Goal: Task Accomplishment & Management: Manage account settings

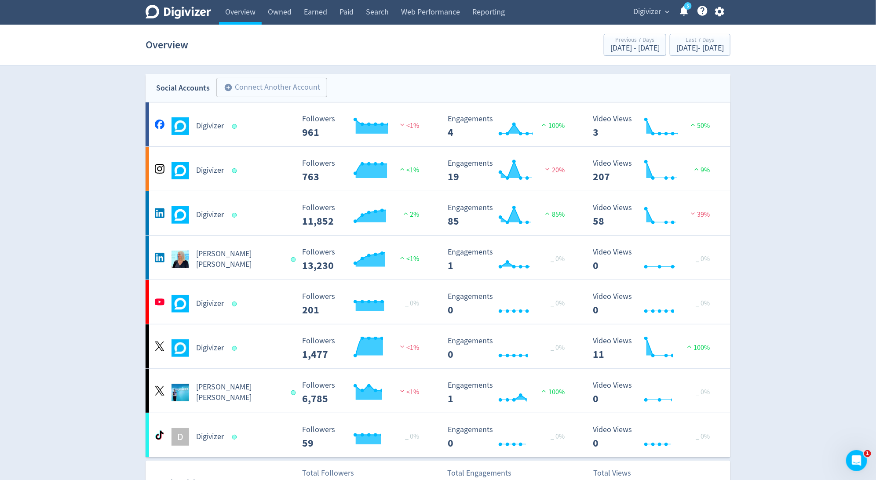
click at [721, 17] on icon "button" at bounding box center [720, 12] width 12 height 12
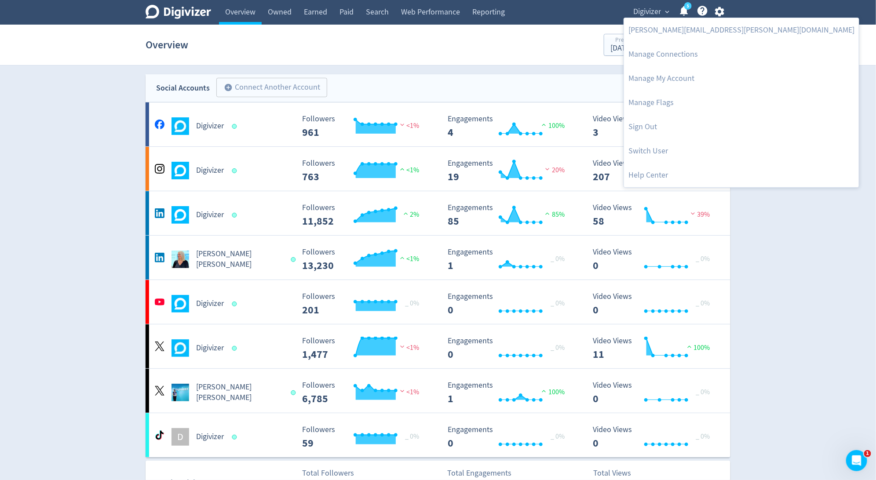
click at [664, 15] on div at bounding box center [438, 240] width 876 height 480
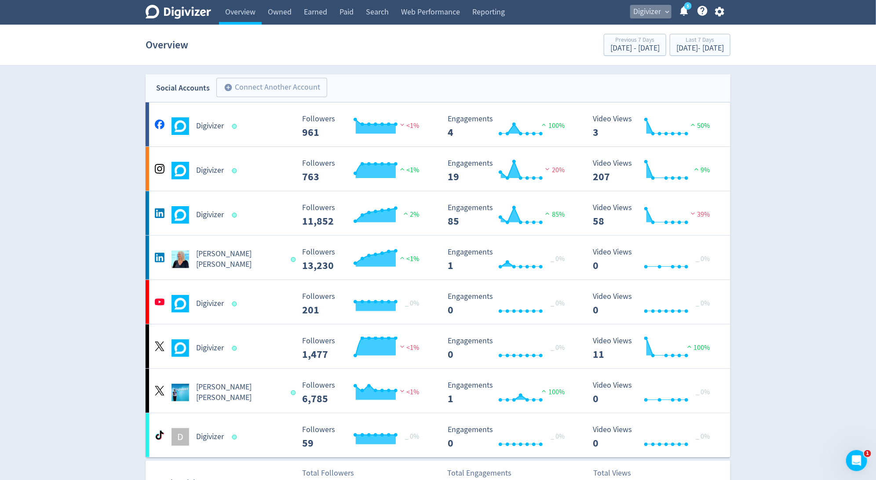
click at [664, 12] on span "expand_more" at bounding box center [667, 12] width 8 height 8
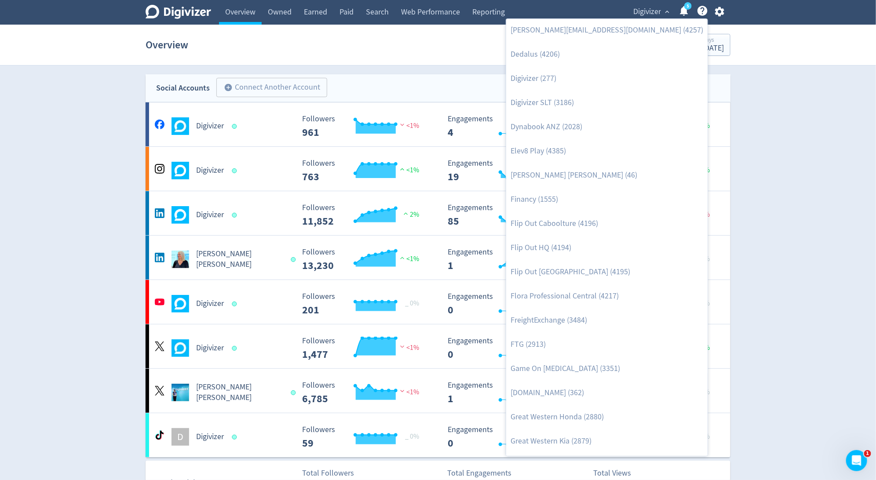
scroll to position [344, 0]
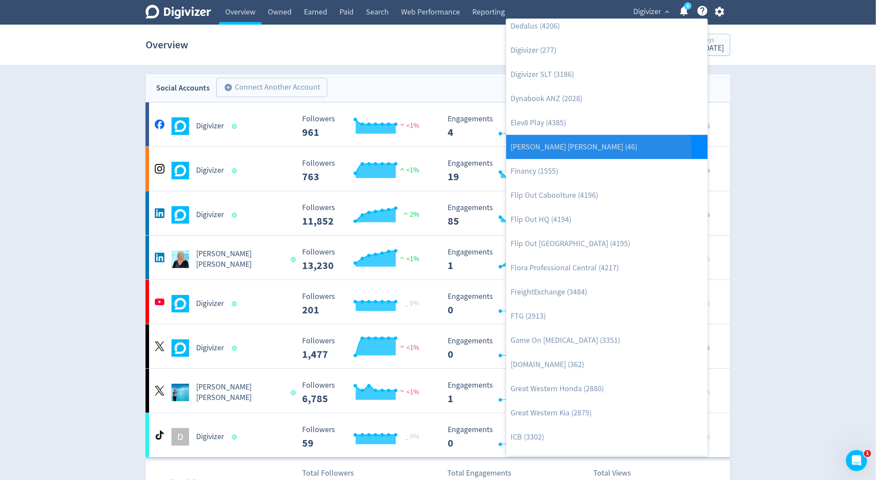
click at [598, 150] on link "[PERSON_NAME] [PERSON_NAME] (46)" at bounding box center [606, 147] width 201 height 24
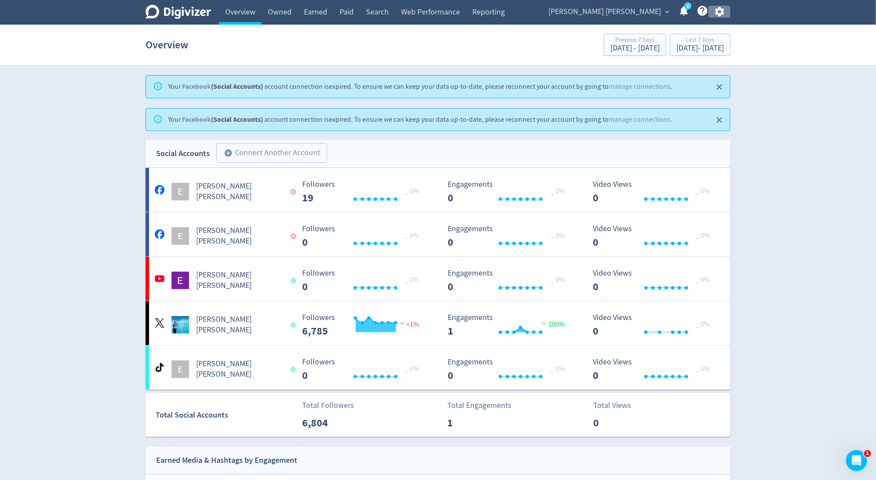
click at [723, 13] on icon "button" at bounding box center [719, 12] width 9 height 10
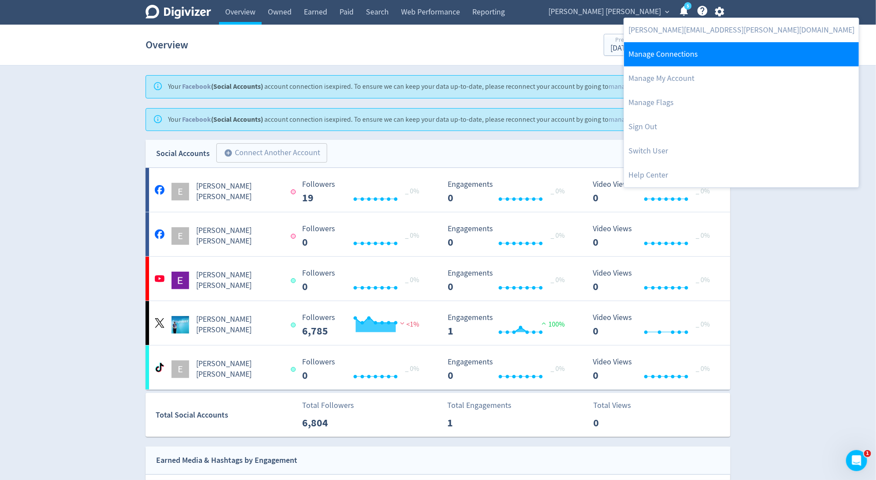
click at [700, 57] on link "Manage Connections" at bounding box center [741, 54] width 235 height 24
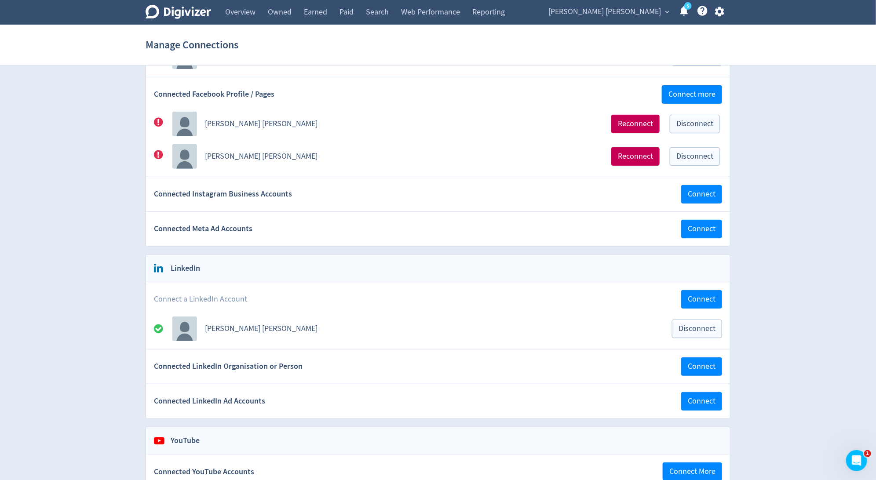
scroll to position [186, 0]
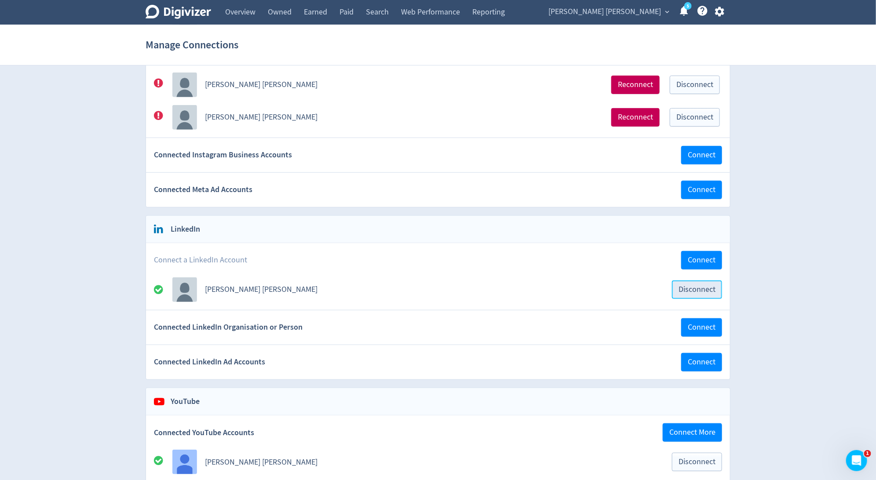
click at [694, 288] on span "Disconnect" at bounding box center [697, 290] width 37 height 8
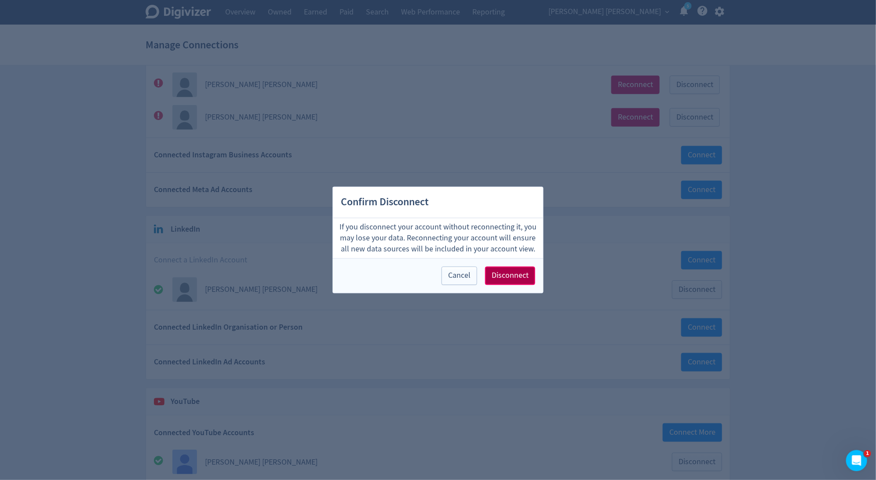
click at [530, 275] on button "Disconnect" at bounding box center [510, 276] width 50 height 18
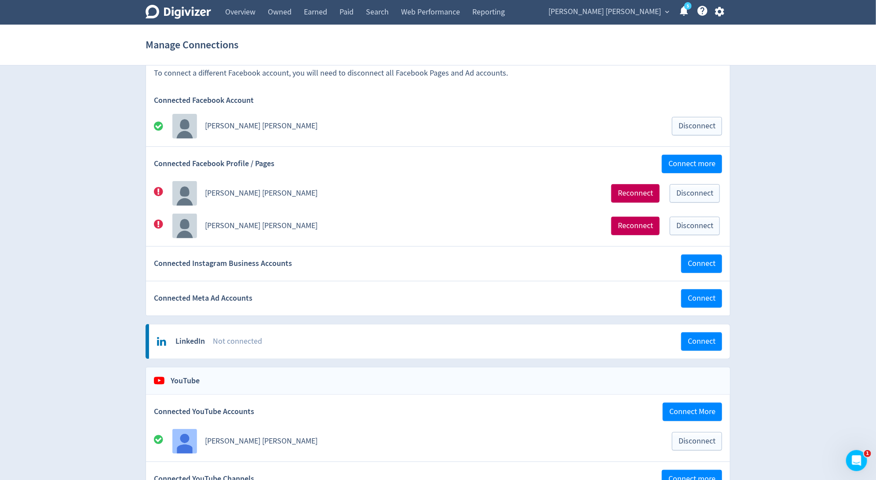
scroll to position [0, 0]
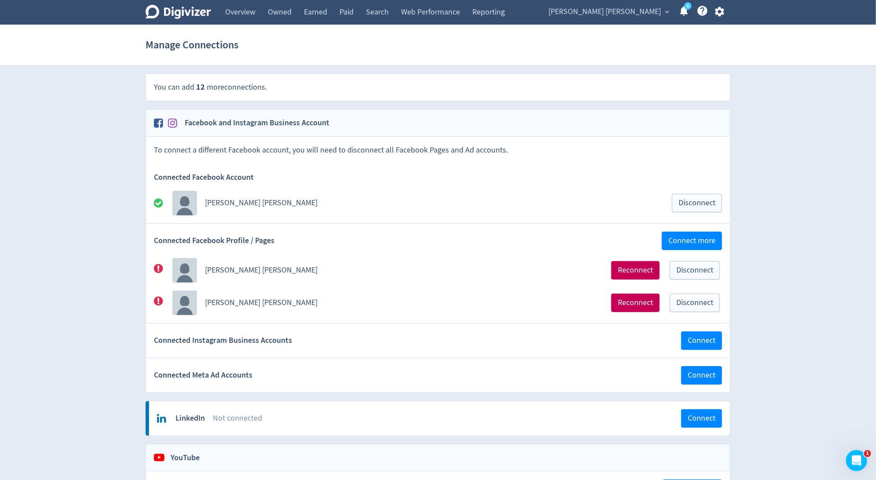
click at [658, 16] on span "[PERSON_NAME] [PERSON_NAME]" at bounding box center [604, 12] width 113 height 14
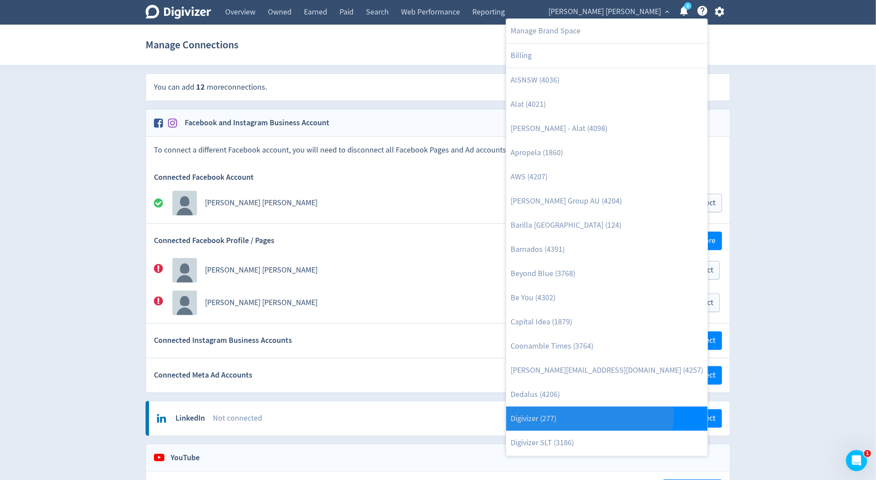
click at [577, 411] on link "Digivizer (277)" at bounding box center [606, 419] width 201 height 24
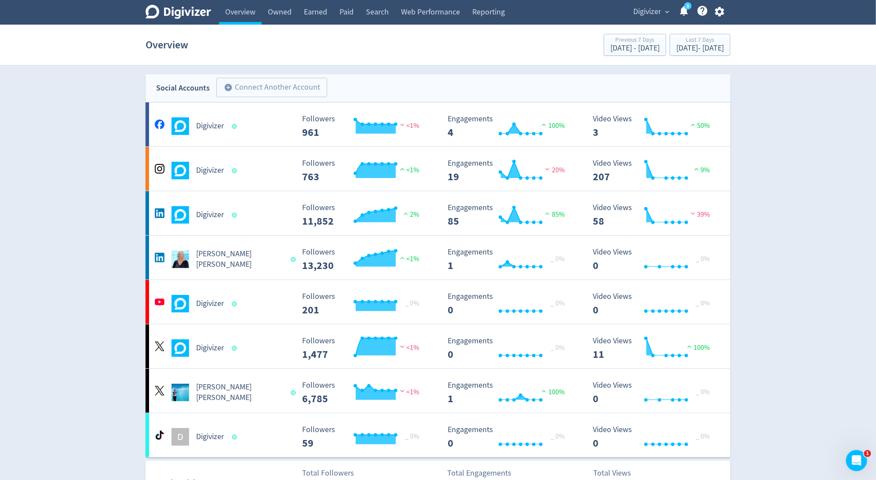
click at [719, 15] on icon "button" at bounding box center [719, 12] width 9 height 10
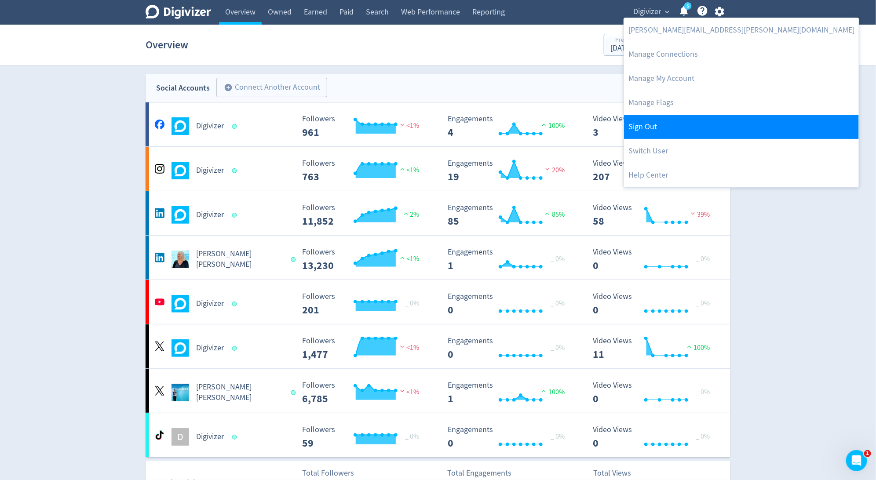
click at [675, 126] on link "Sign Out" at bounding box center [741, 127] width 235 height 24
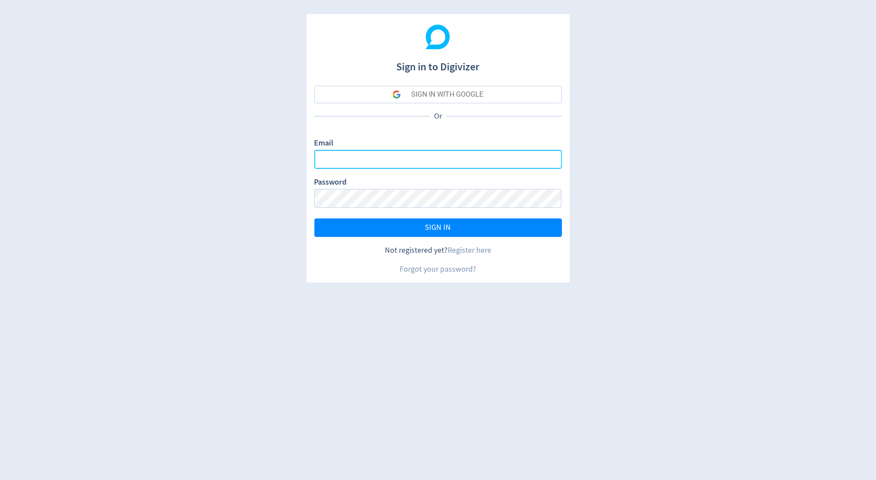
type input "[PERSON_NAME][EMAIL_ADDRESS][PERSON_NAME][DOMAIN_NAME]"
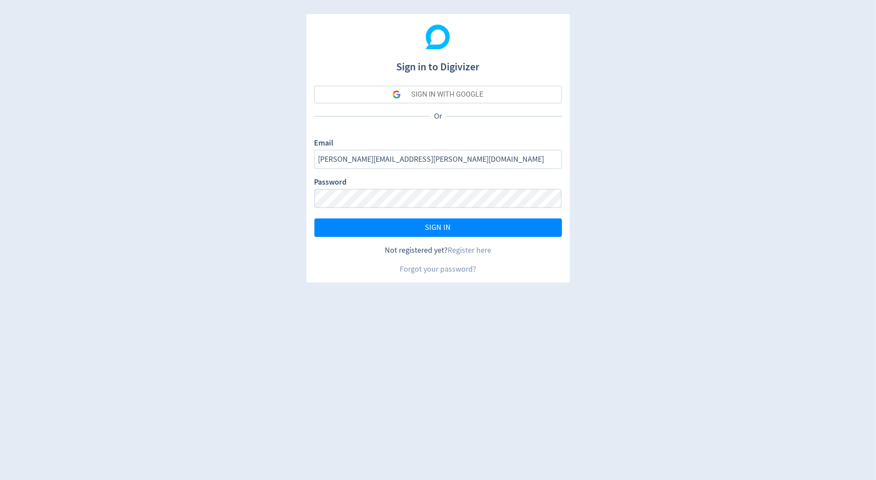
click at [329, 100] on button "SIGN IN WITH GOOGLE" at bounding box center [438, 95] width 248 height 18
